Goal: Information Seeking & Learning: Learn about a topic

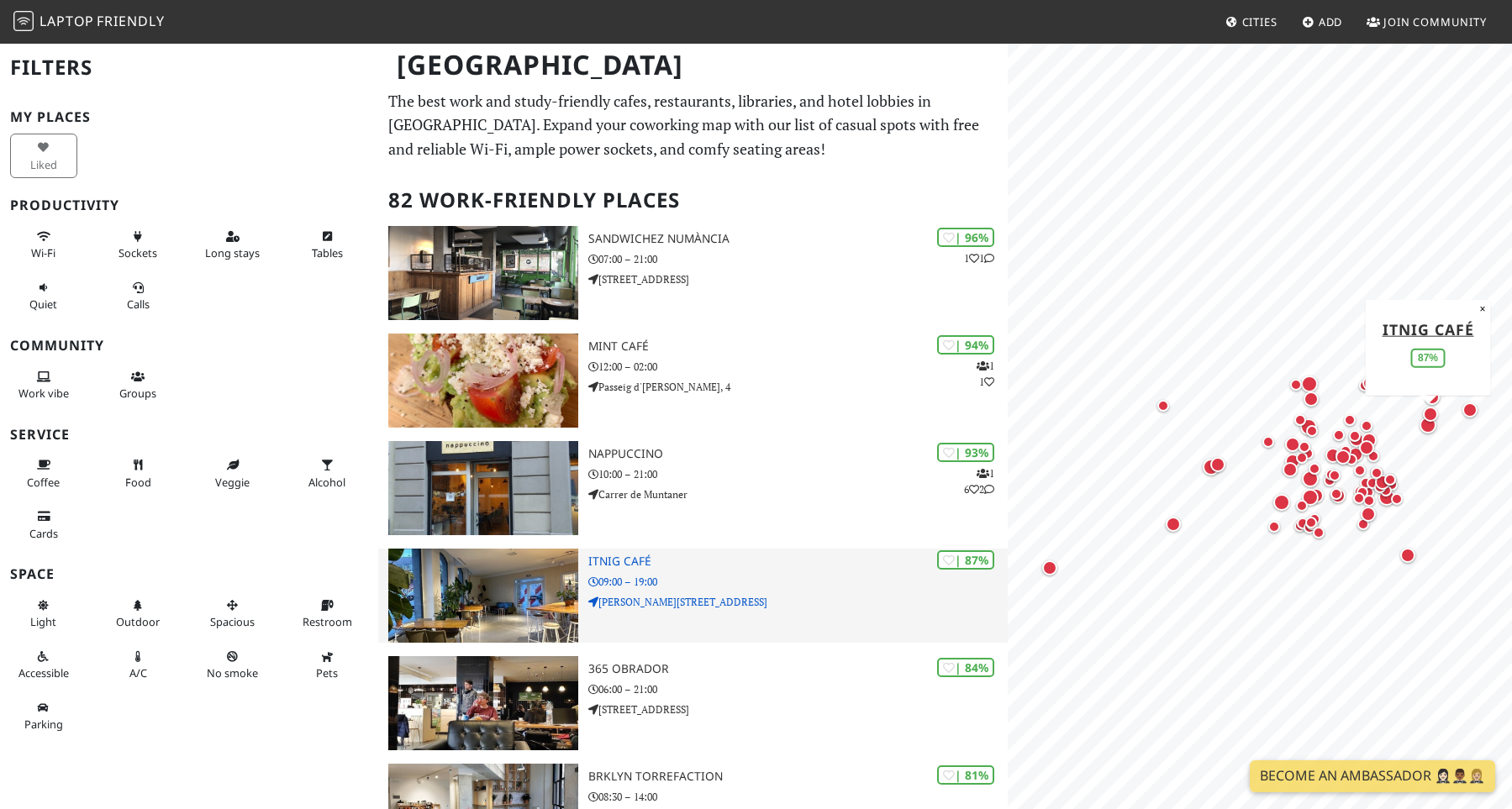
click at [469, 576] on img at bounding box center [483, 596] width 190 height 94
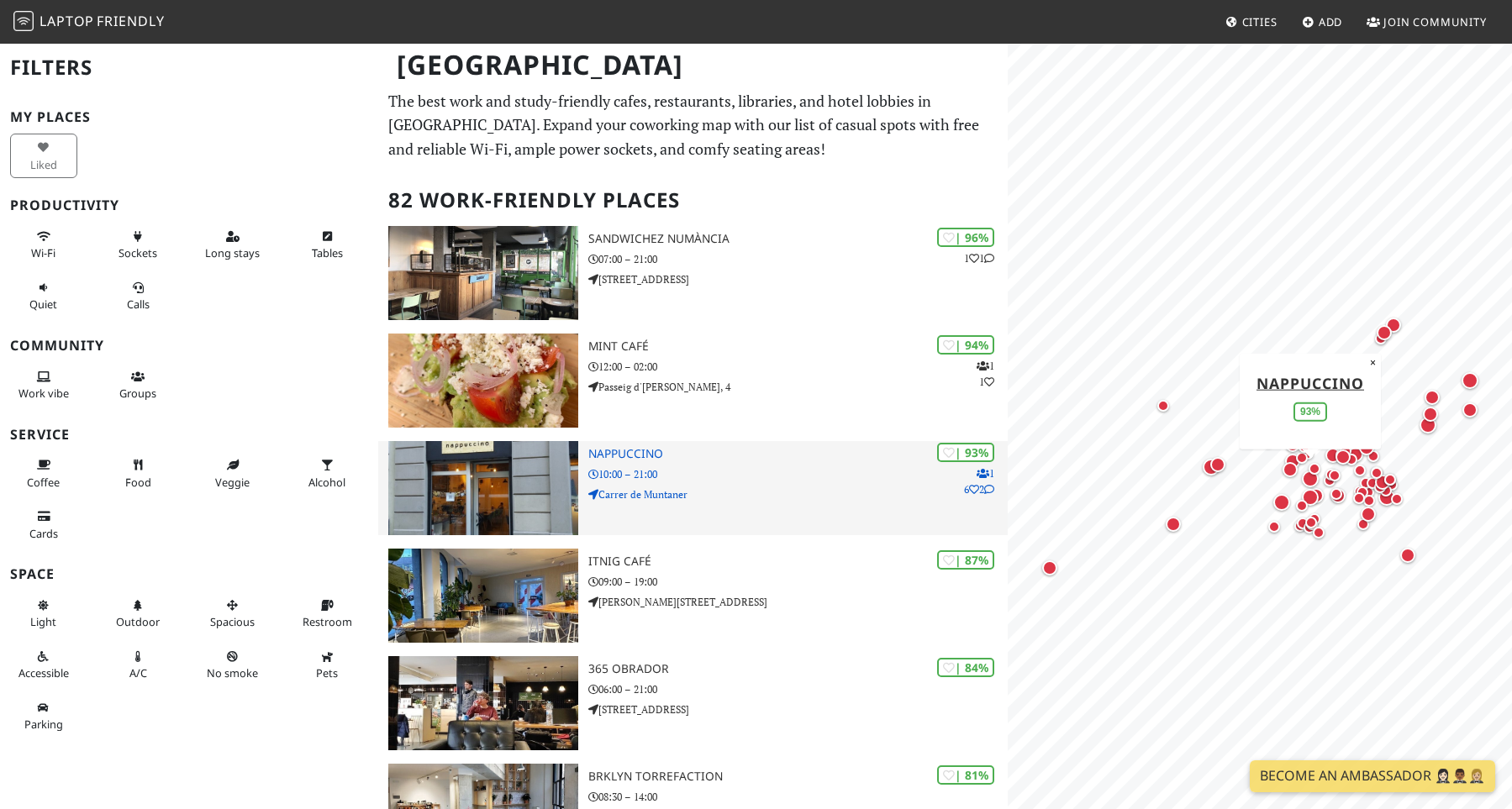
click at [733, 464] on div "| 93% 1 6 2 Nappuccino 10:00 – 21:00 Carrer de Muntaner" at bounding box center [798, 488] width 420 height 94
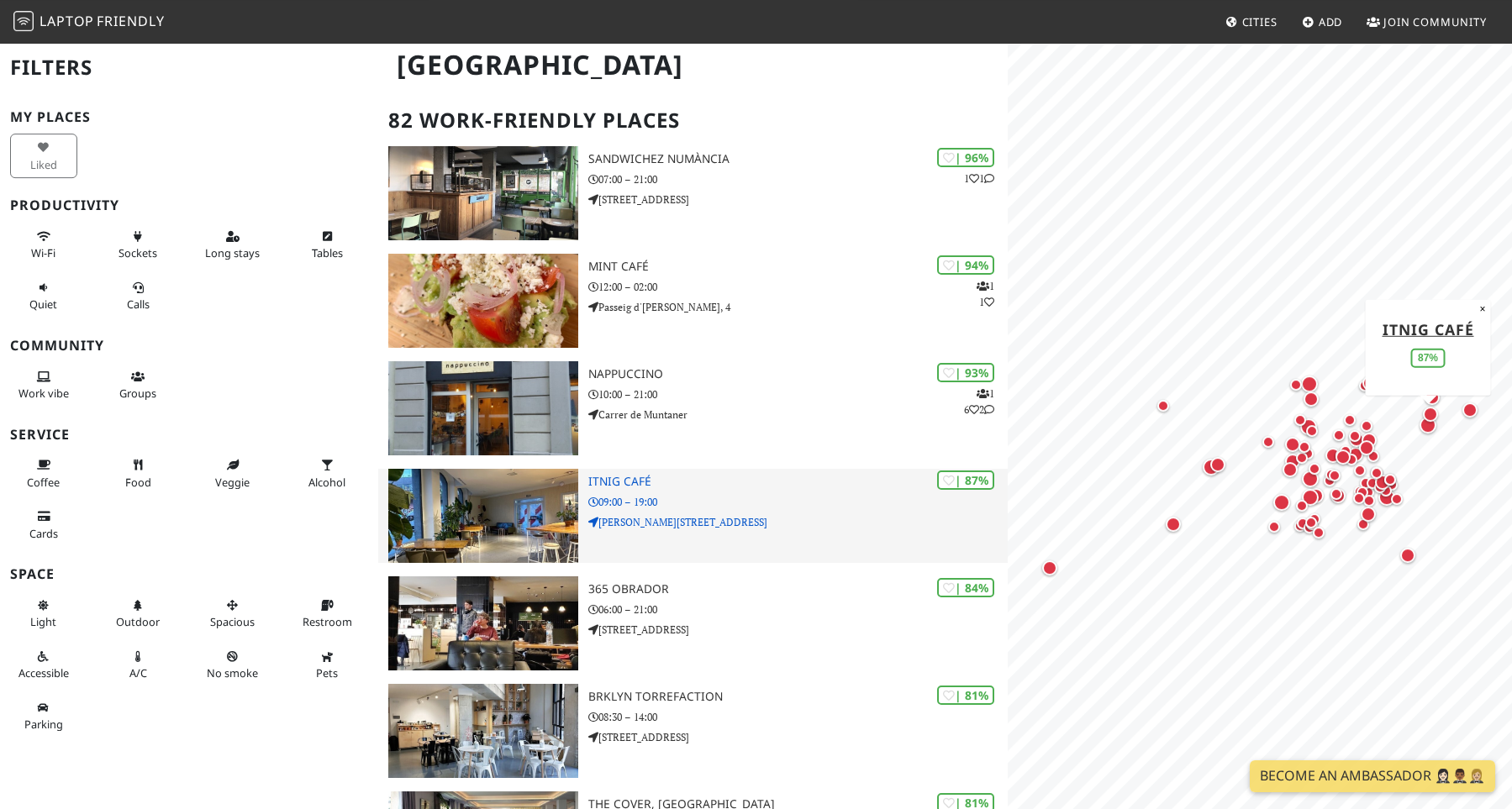
scroll to position [116, 0]
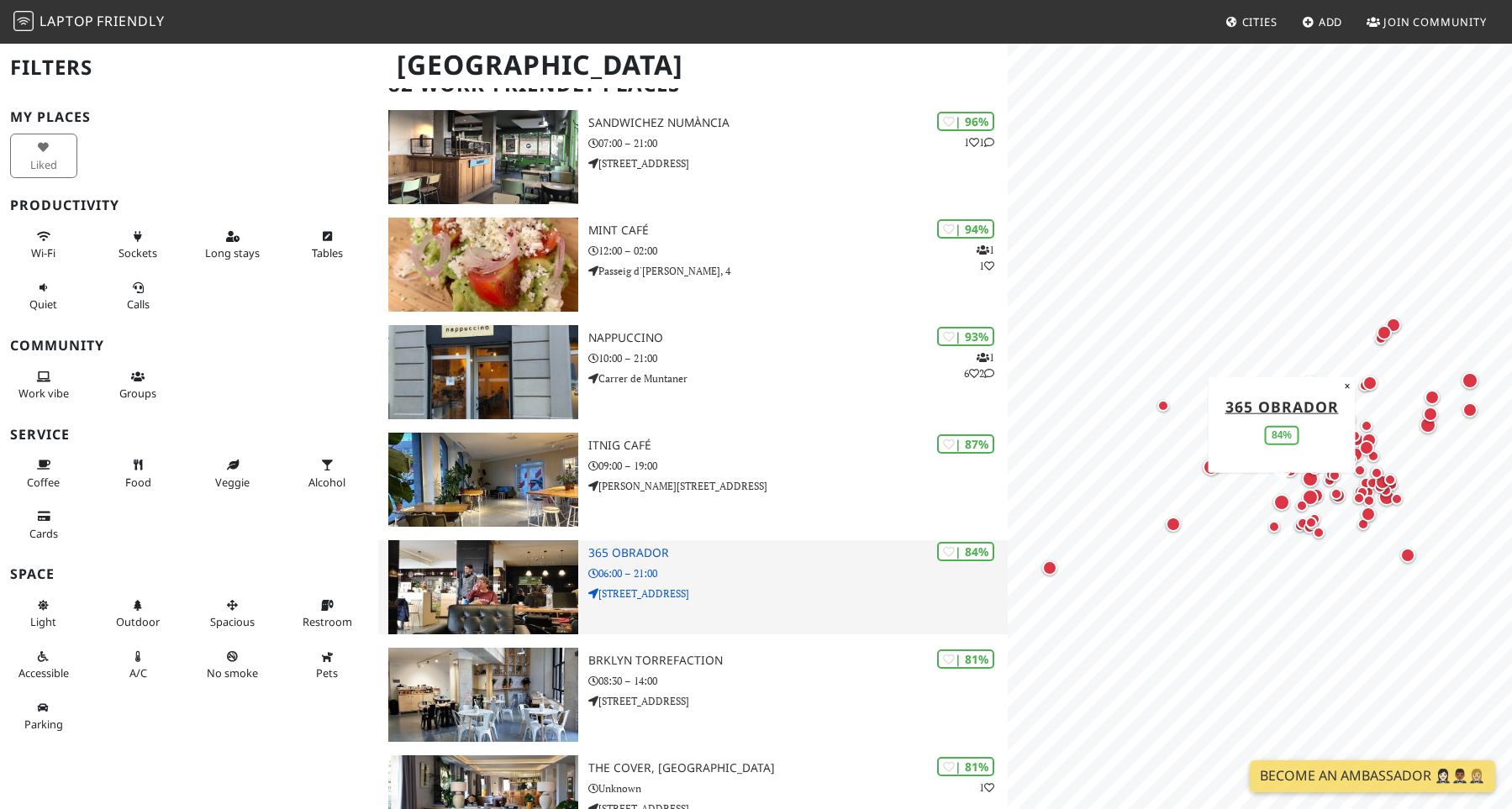
click at [660, 555] on h3 "365 Obrador" at bounding box center [798, 553] width 420 height 15
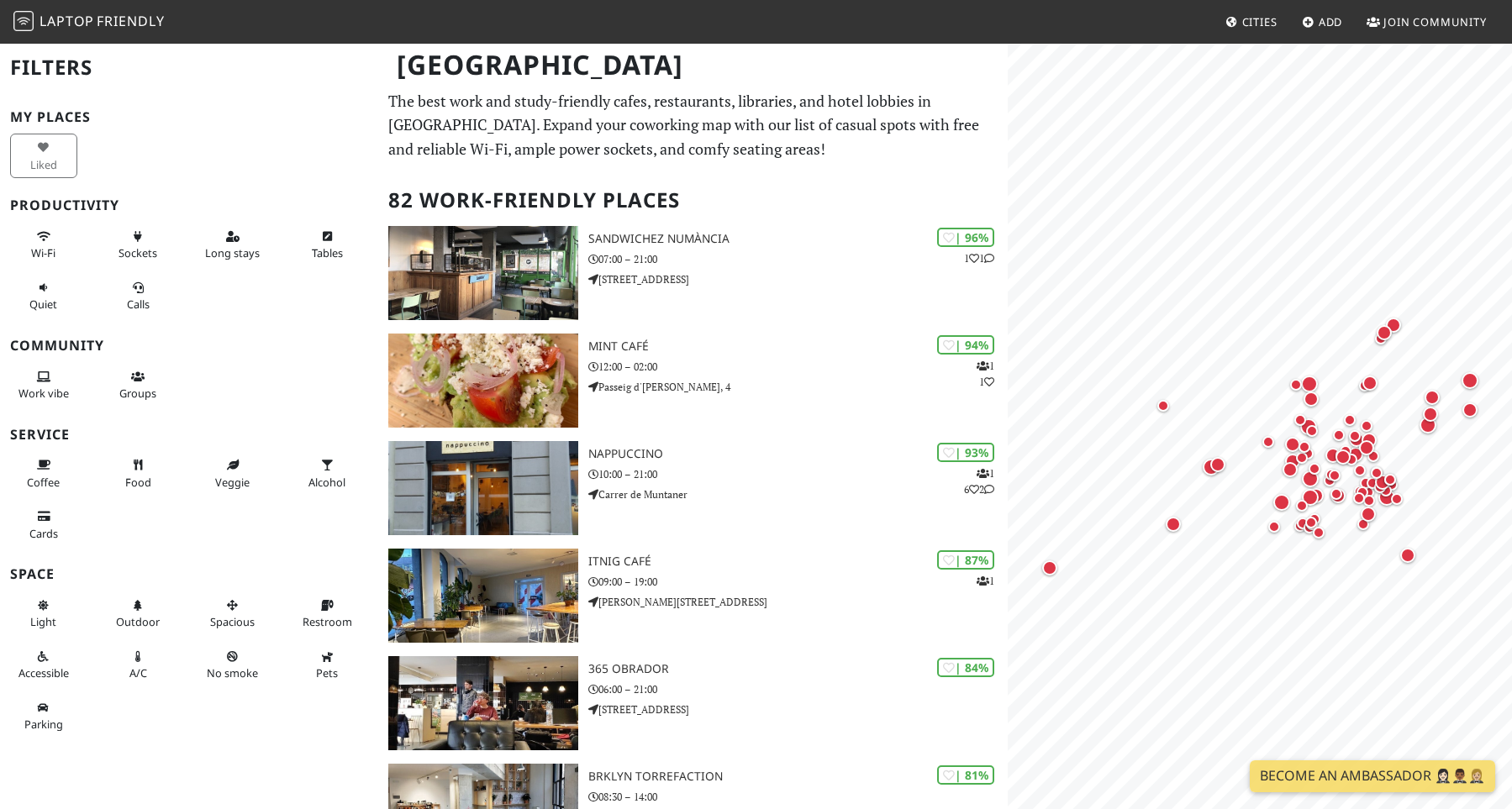
click at [342, 145] on div "Liked" at bounding box center [189, 156] width 378 height 51
click at [549, 120] on p "The best work and study-friendly cafes, restaurants, libraries, and hotel lobbi…" at bounding box center [693, 125] width 610 height 73
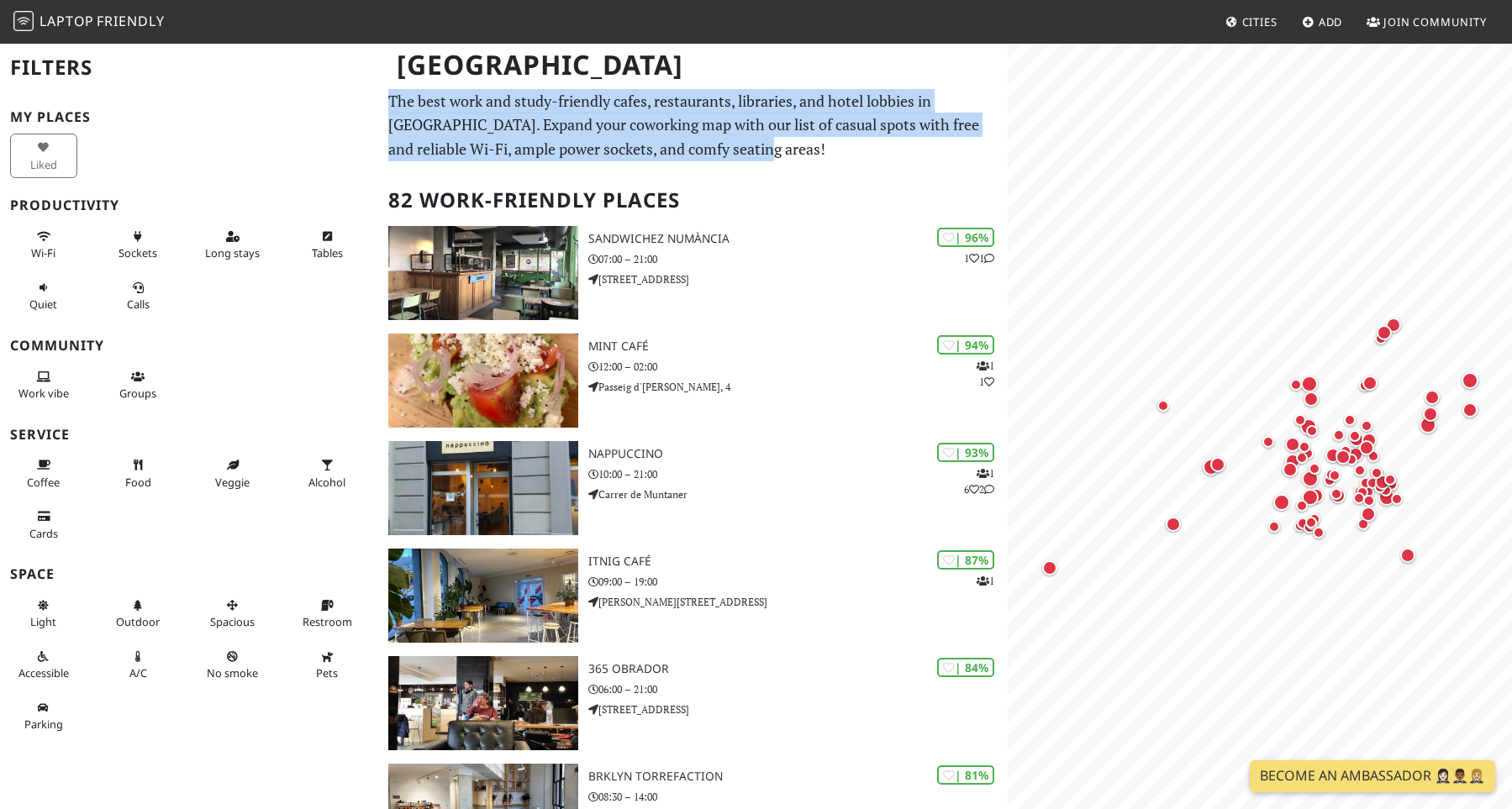
drag, startPoint x: 769, startPoint y: 168, endPoint x: 392, endPoint y: 109, distance: 381.6
copy p "The best work and study-friendly cafes, restaurants, libraries, and hotel lobbi…"
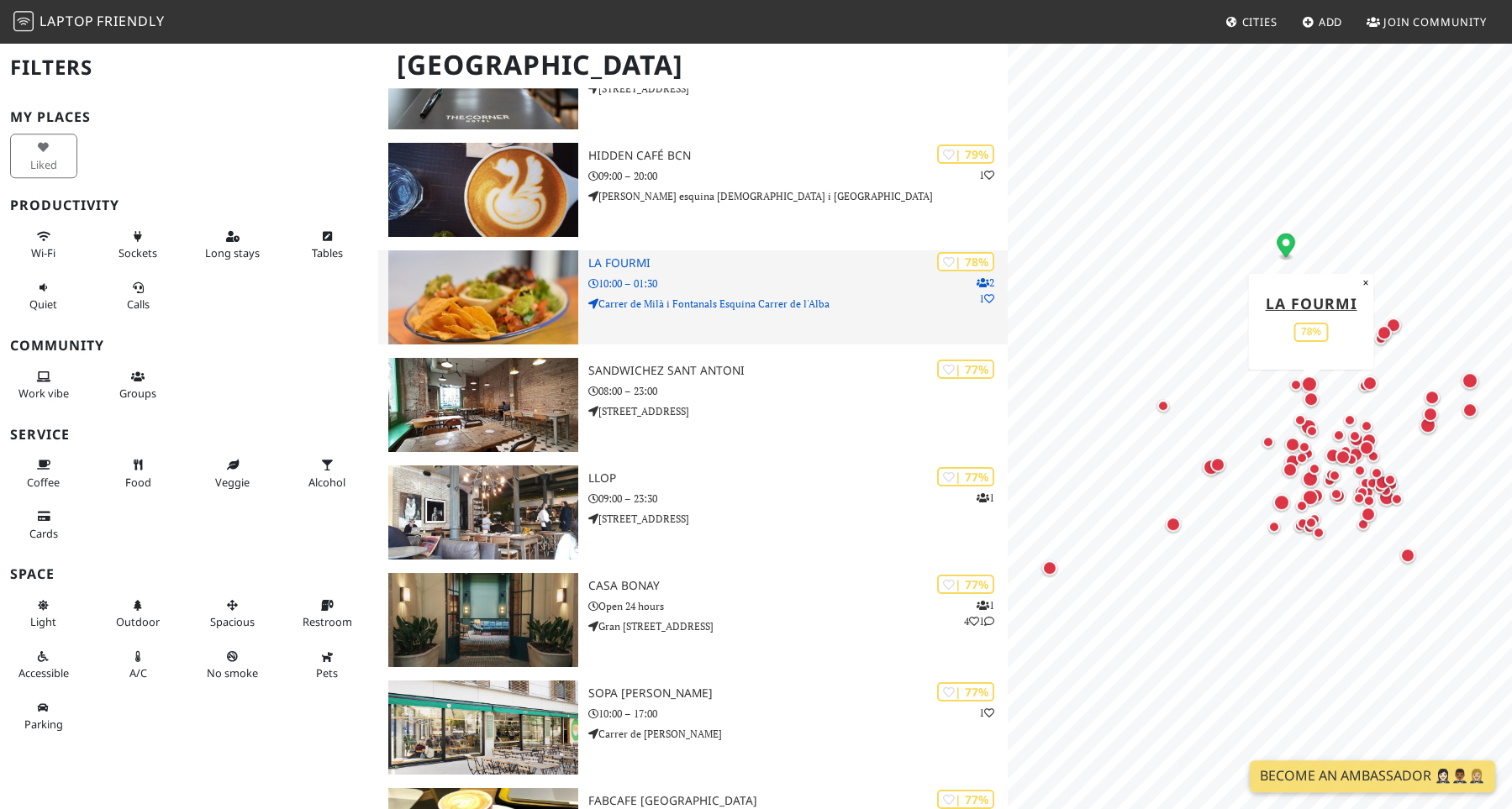
scroll to position [1160, 0]
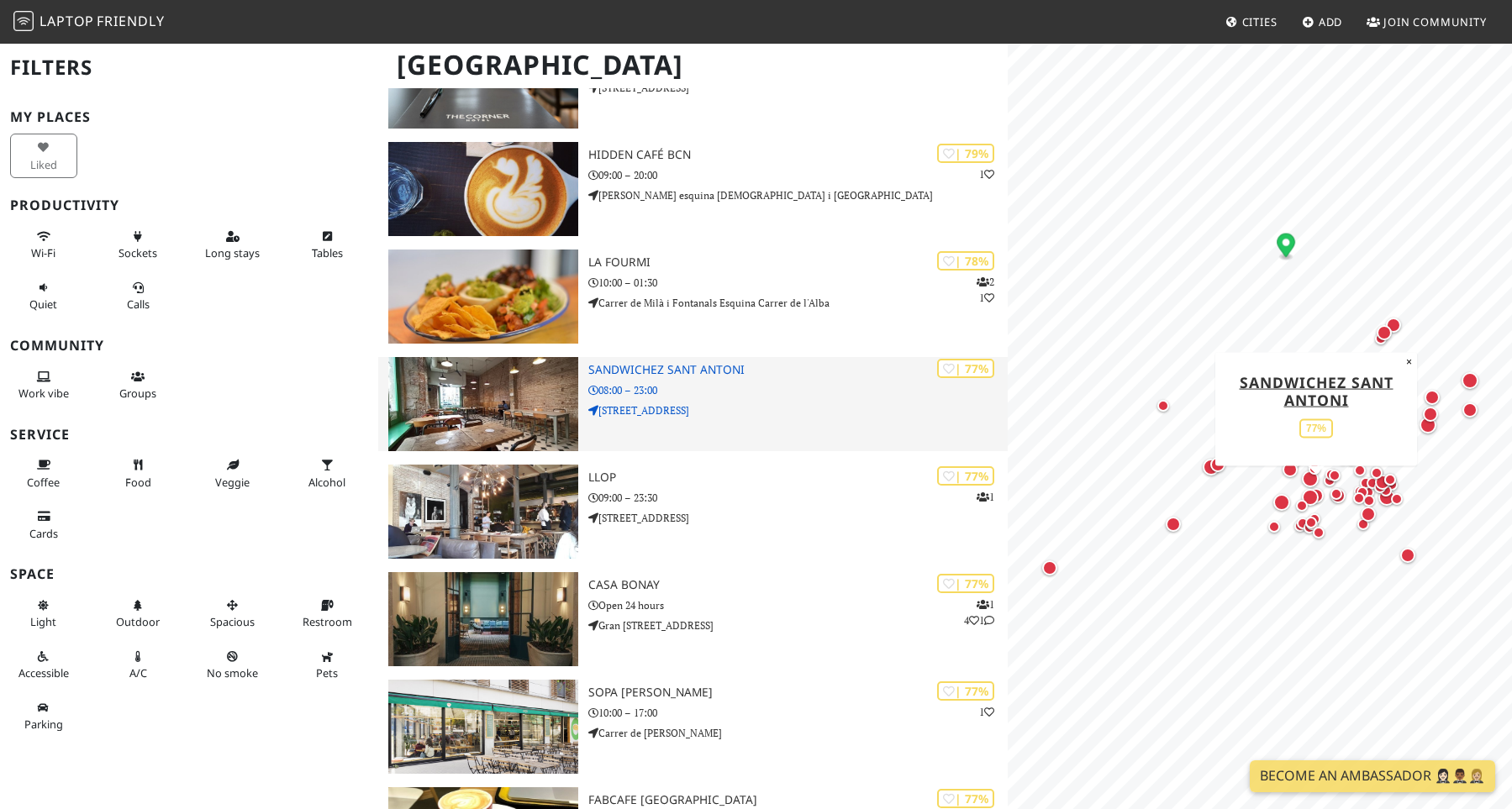
click at [726, 409] on p "[STREET_ADDRESS]" at bounding box center [798, 410] width 420 height 16
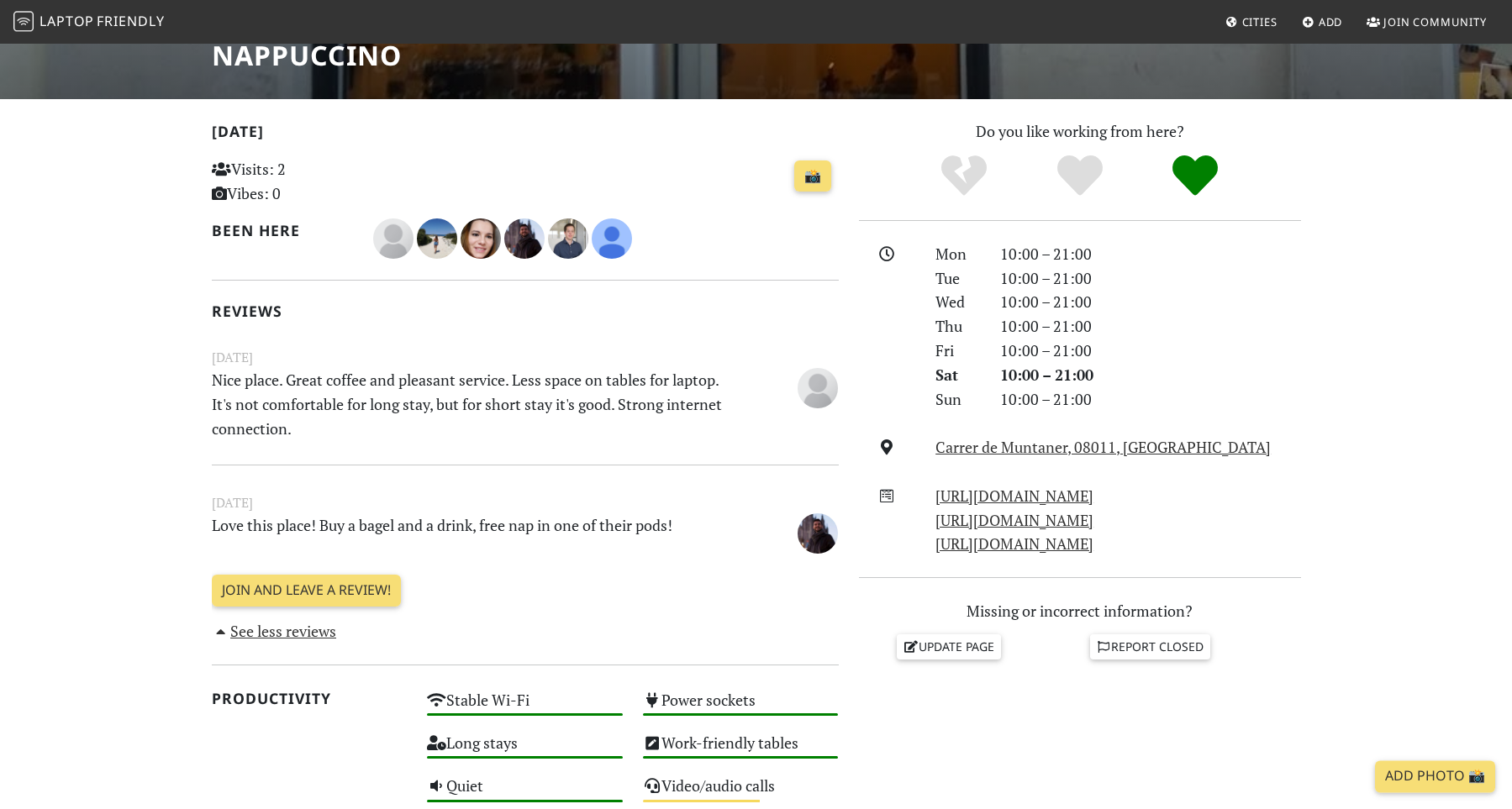
scroll to position [348, 0]
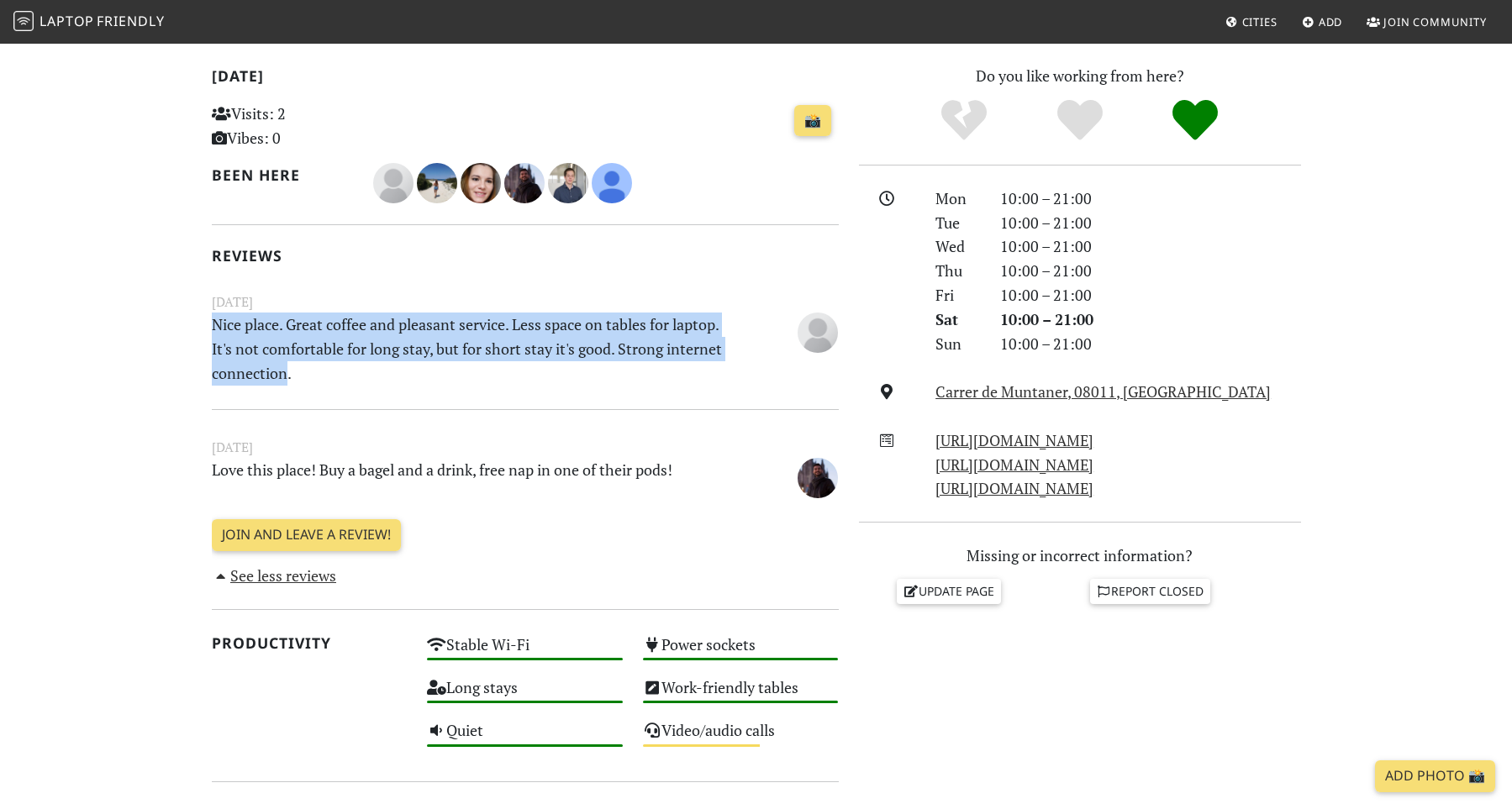
drag, startPoint x: 247, startPoint y: 375, endPoint x: 162, endPoint y: 328, distance: 97.1
click at [212, 328] on div "Today Visits: 2 Vibes: 0 📸 Been here Reviews September 29, 2022 Nice place. Gre…" at bounding box center [525, 326] width 627 height 524
copy p "Nice place. Great coffee and pleasant service. Less space on tables for laptop.…"
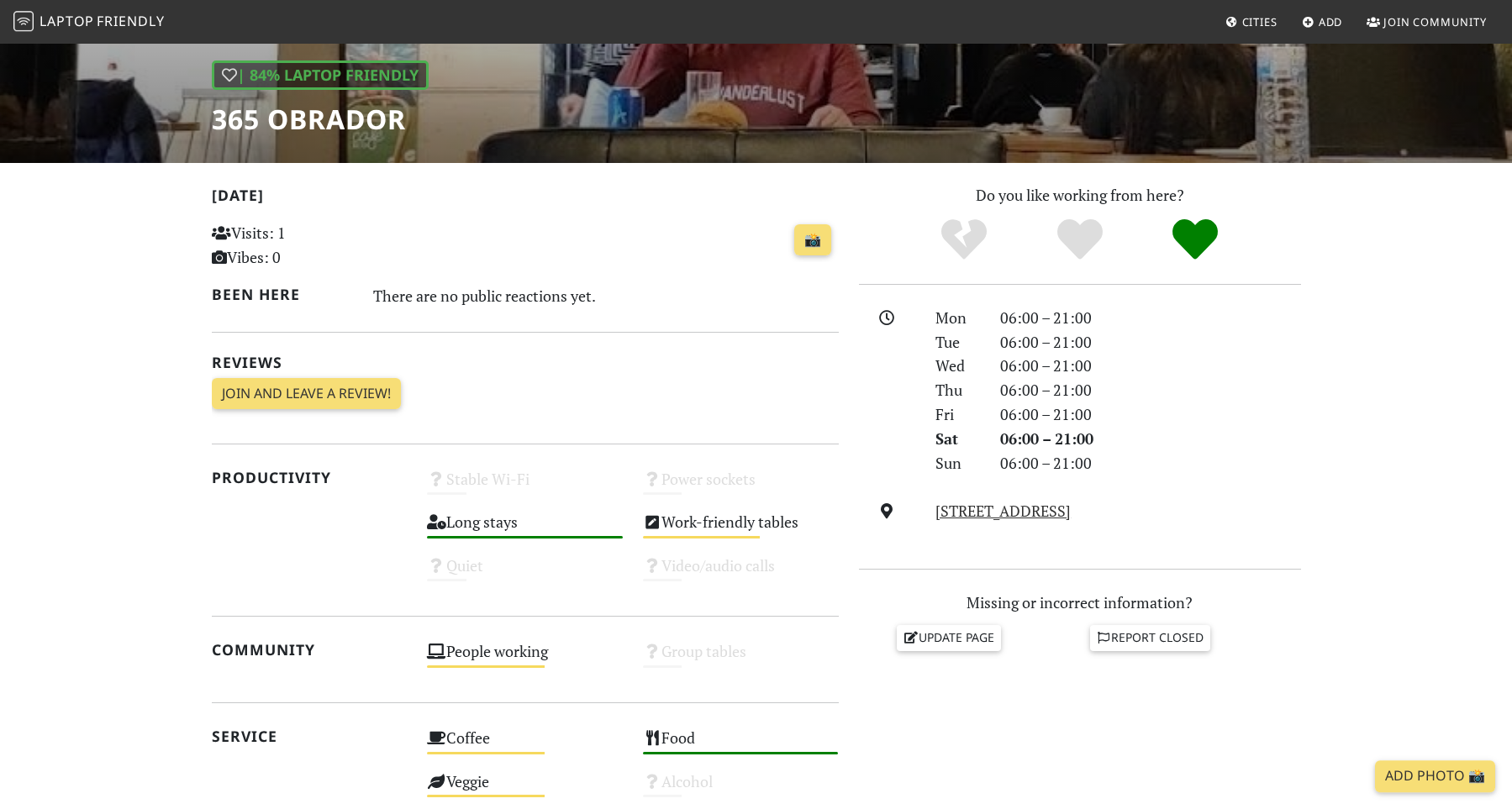
scroll to position [232, 0]
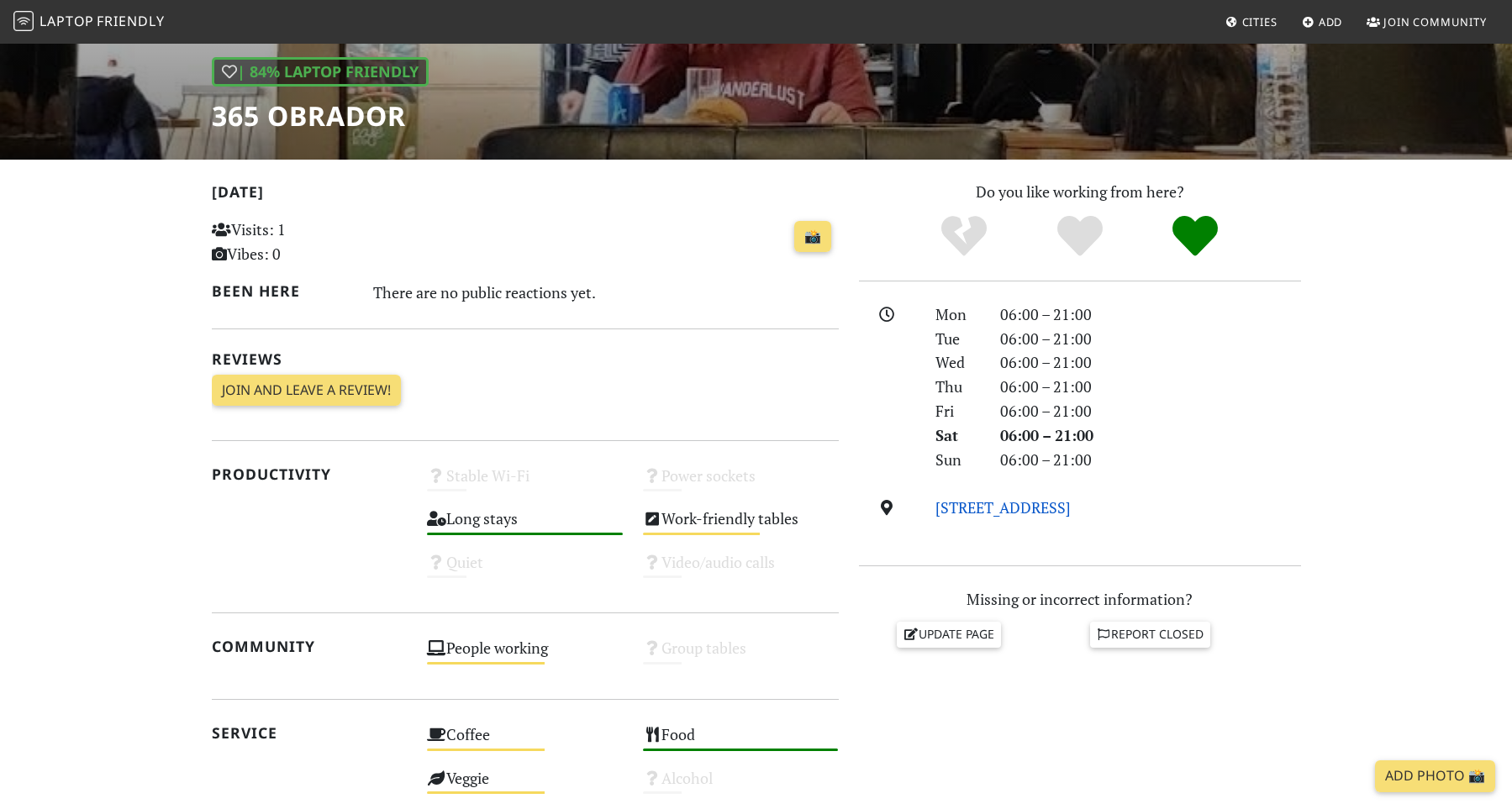
click at [1007, 511] on link "[STREET_ADDRESS]" at bounding box center [1003, 508] width 135 height 21
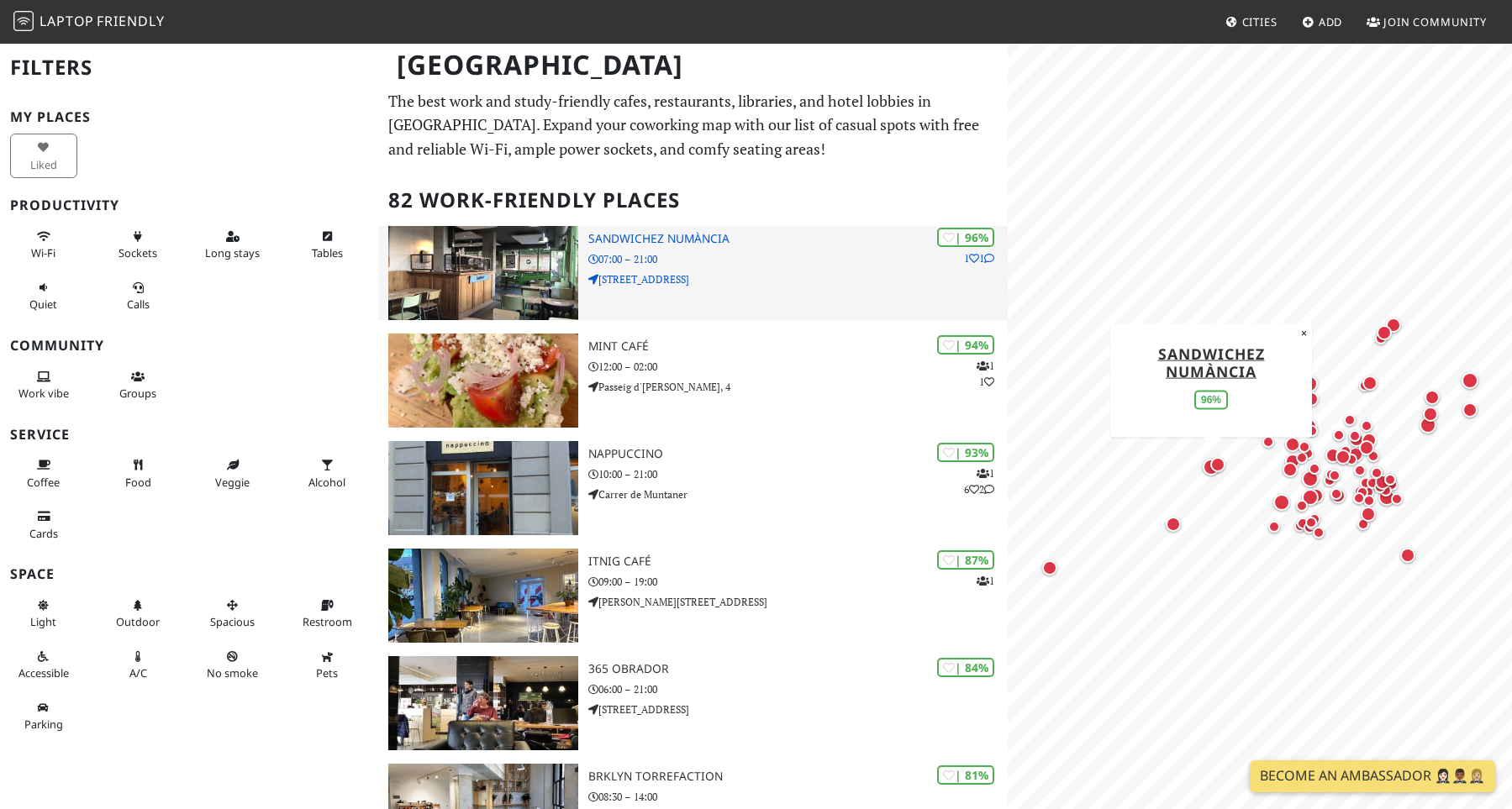
click at [634, 243] on h3 "SandwiChez Numància" at bounding box center [798, 239] width 420 height 15
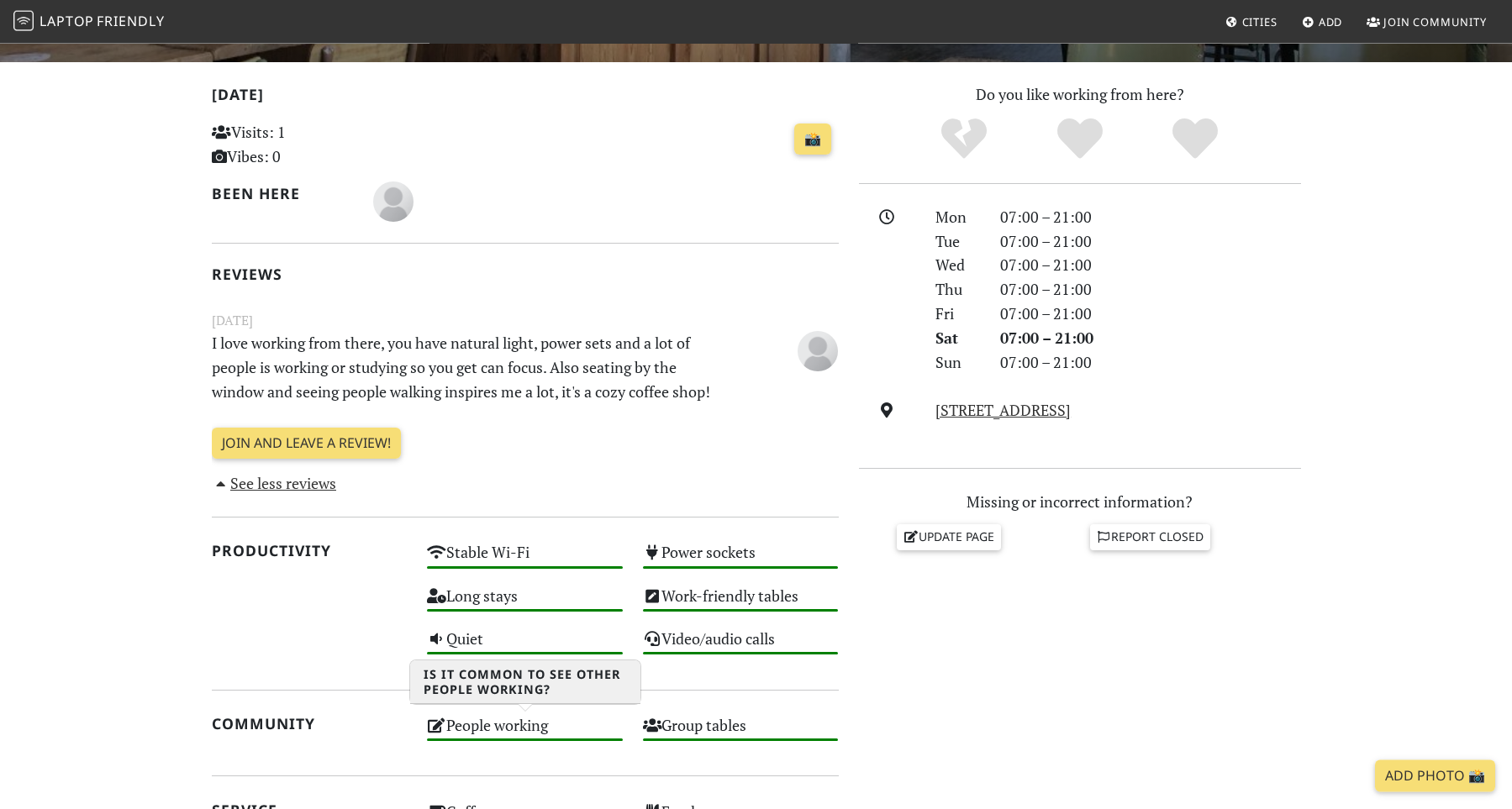
scroll to position [232, 0]
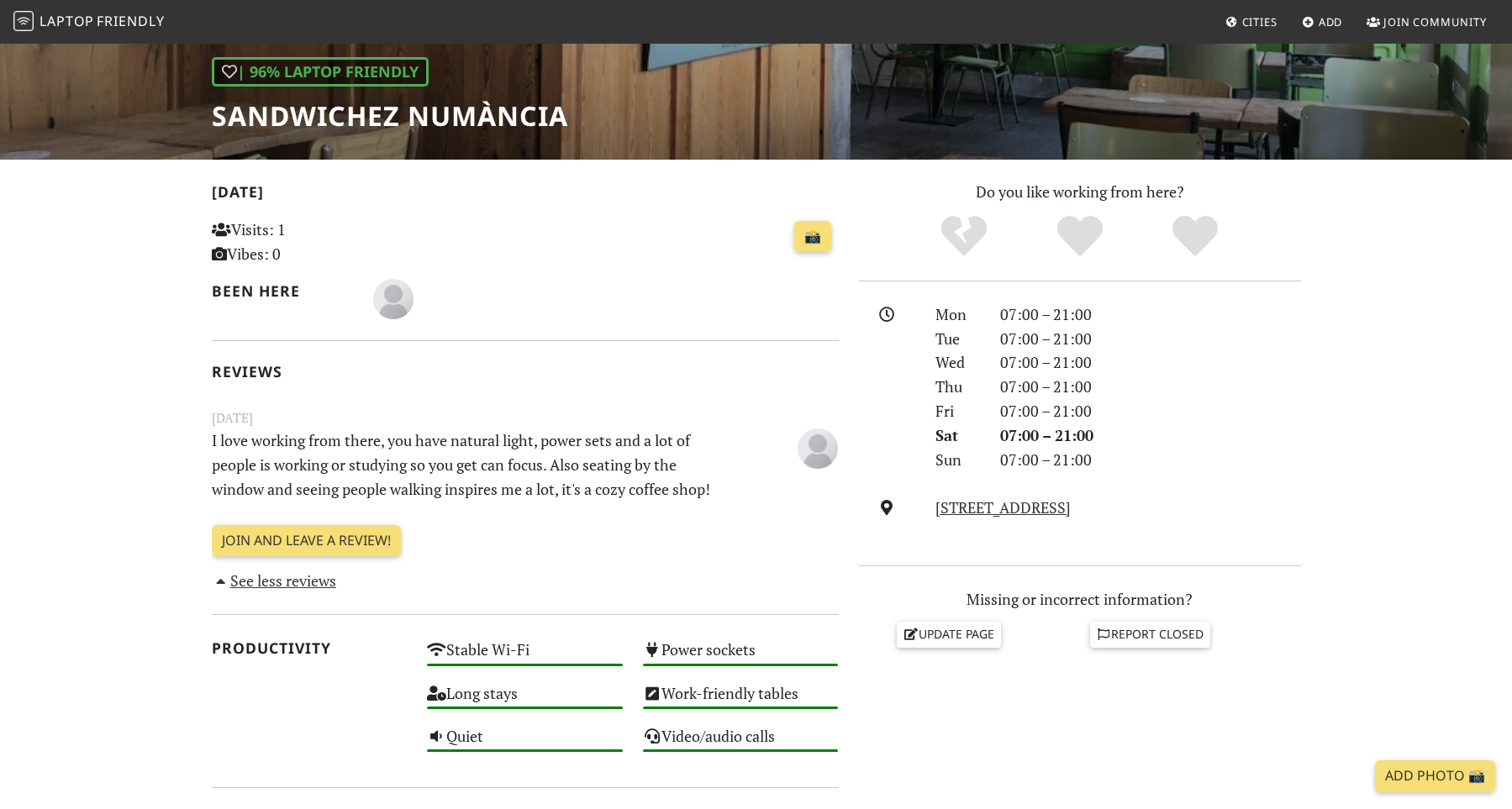
drag, startPoint x: 727, startPoint y: 491, endPoint x: 190, endPoint y: 446, distance: 538.9
click at [212, 446] on div "[DATE] Visits: 1 Vibes: 0 📸 Been here Reviews [DATE] I love working from there,…" at bounding box center [525, 386] width 627 height 413
copy p "I love working from there, you have natural light, power sets and a lot of peop…"
click at [512, 346] on div "[DATE] Visits: 1 Vibes: 0 📸 Been here Reviews [DATE] I love working from there,…" at bounding box center [525, 386] width 627 height 413
click at [991, 508] on link "[STREET_ADDRESS]" at bounding box center [1003, 508] width 135 height 21
